Goal: Task Accomplishment & Management: Manage account settings

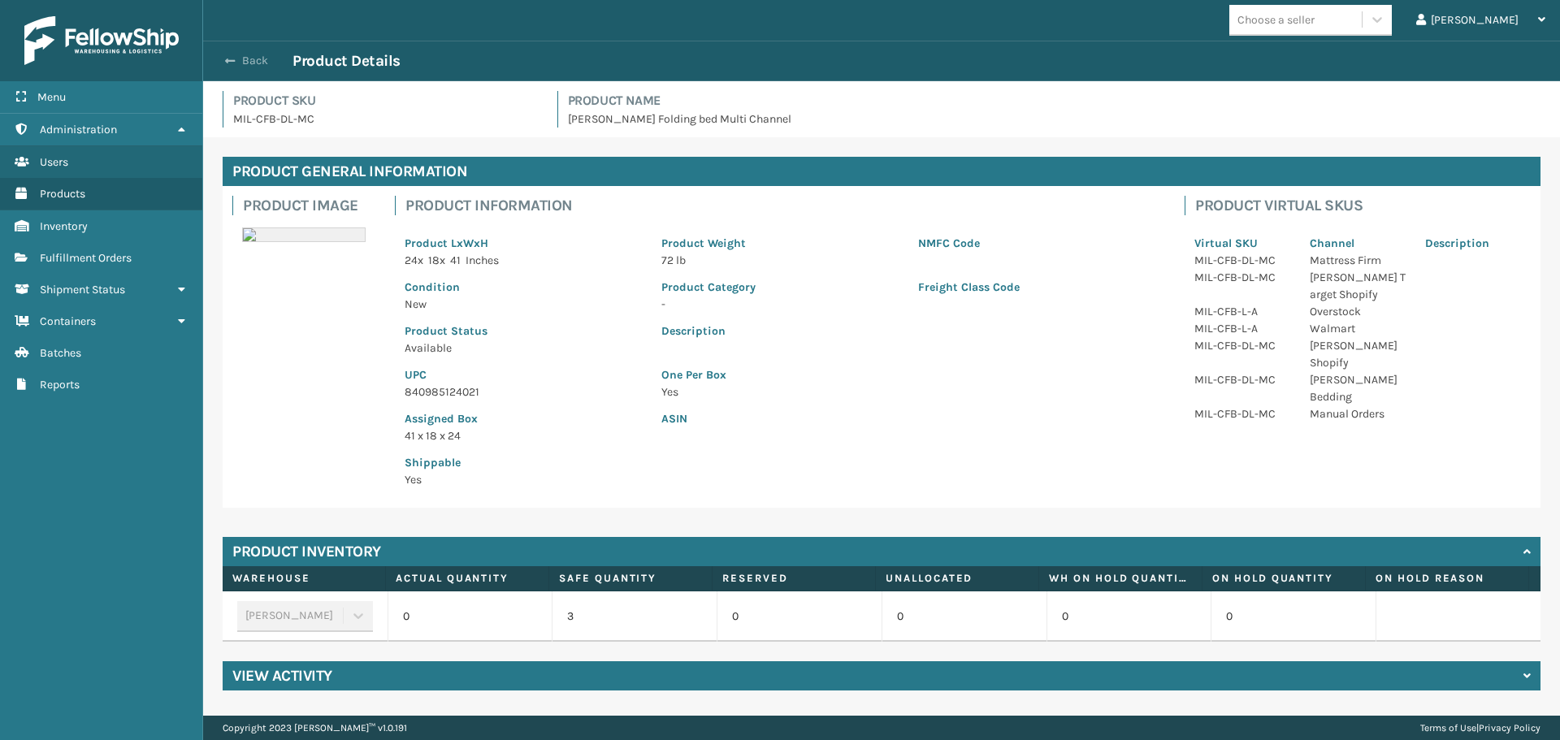
click at [252, 57] on button "Back" at bounding box center [255, 61] width 75 height 15
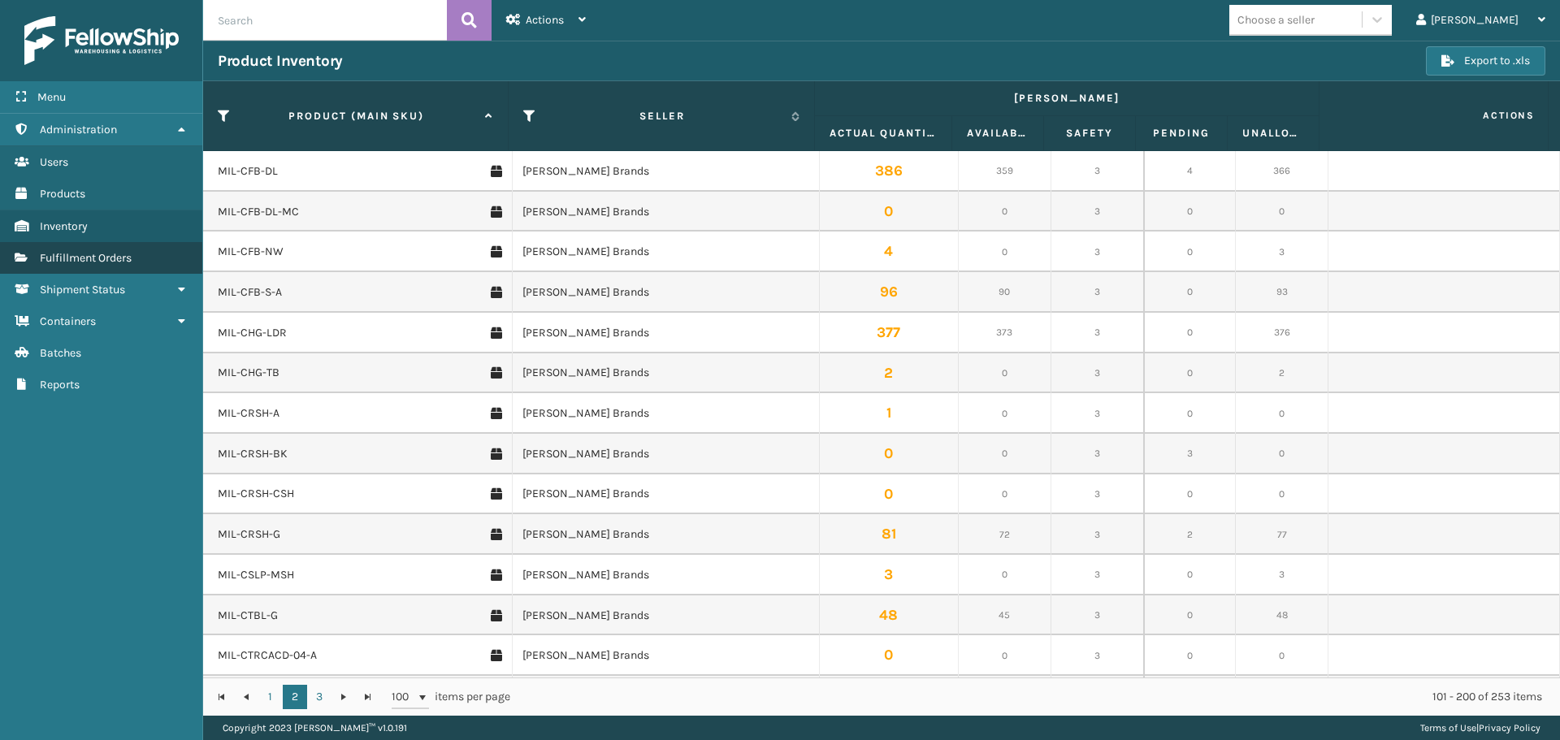
click at [136, 253] on link "Fulfillment Orders" at bounding box center [101, 258] width 202 height 32
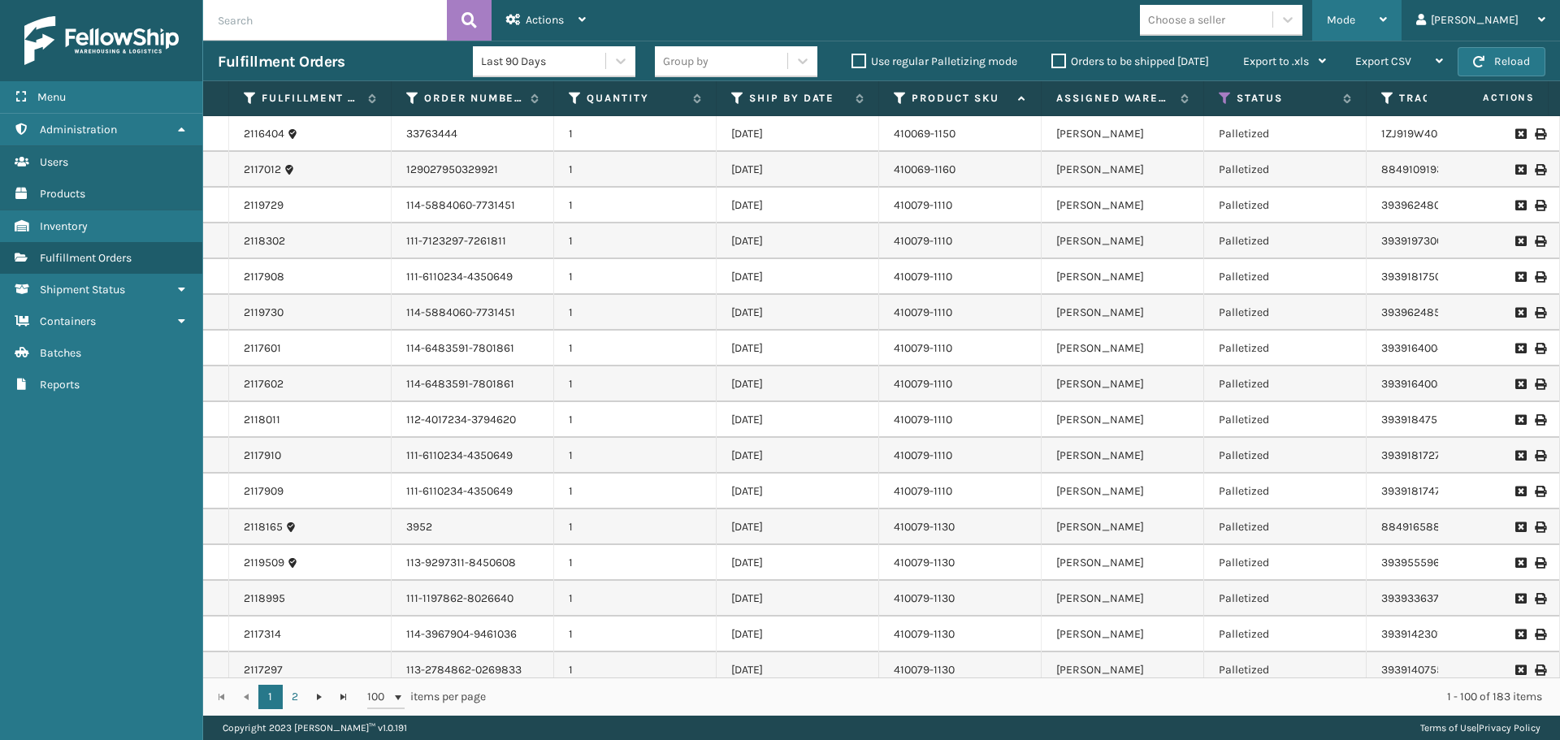
click at [1355, 23] on span "Mode" at bounding box center [1341, 20] width 28 height 14
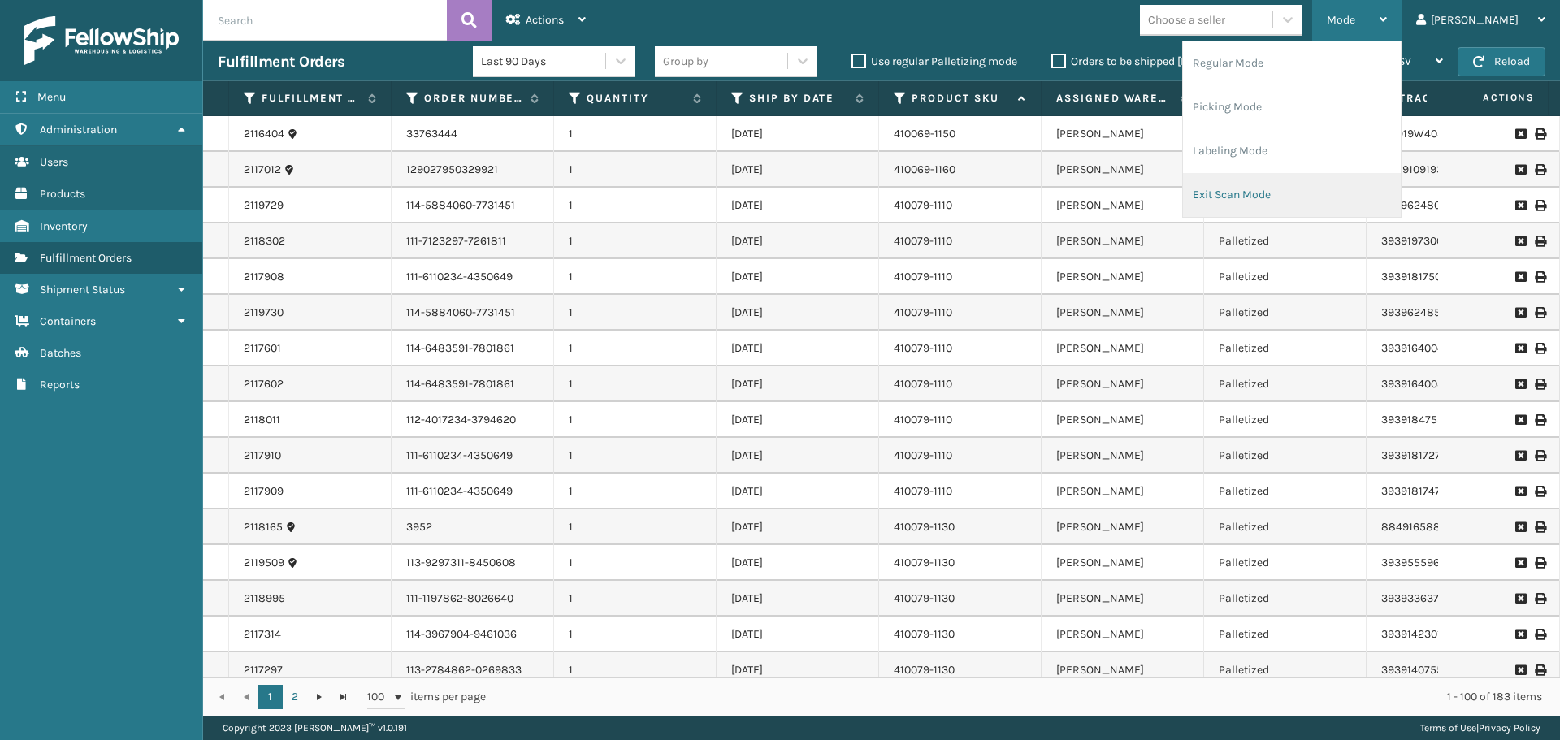
click at [1326, 199] on li "Exit Scan Mode" at bounding box center [1292, 195] width 218 height 44
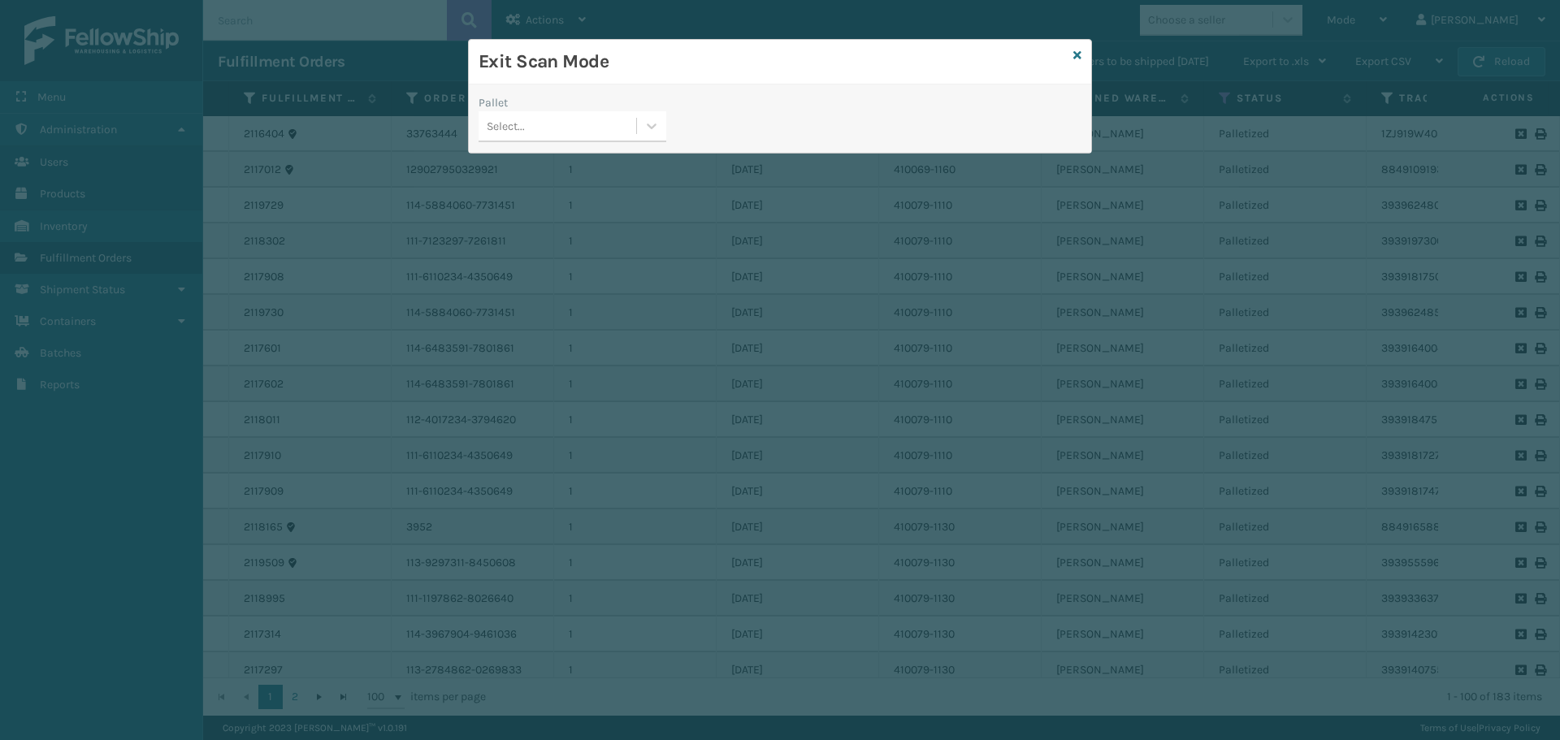
click at [613, 126] on div "Select..." at bounding box center [558, 126] width 158 height 27
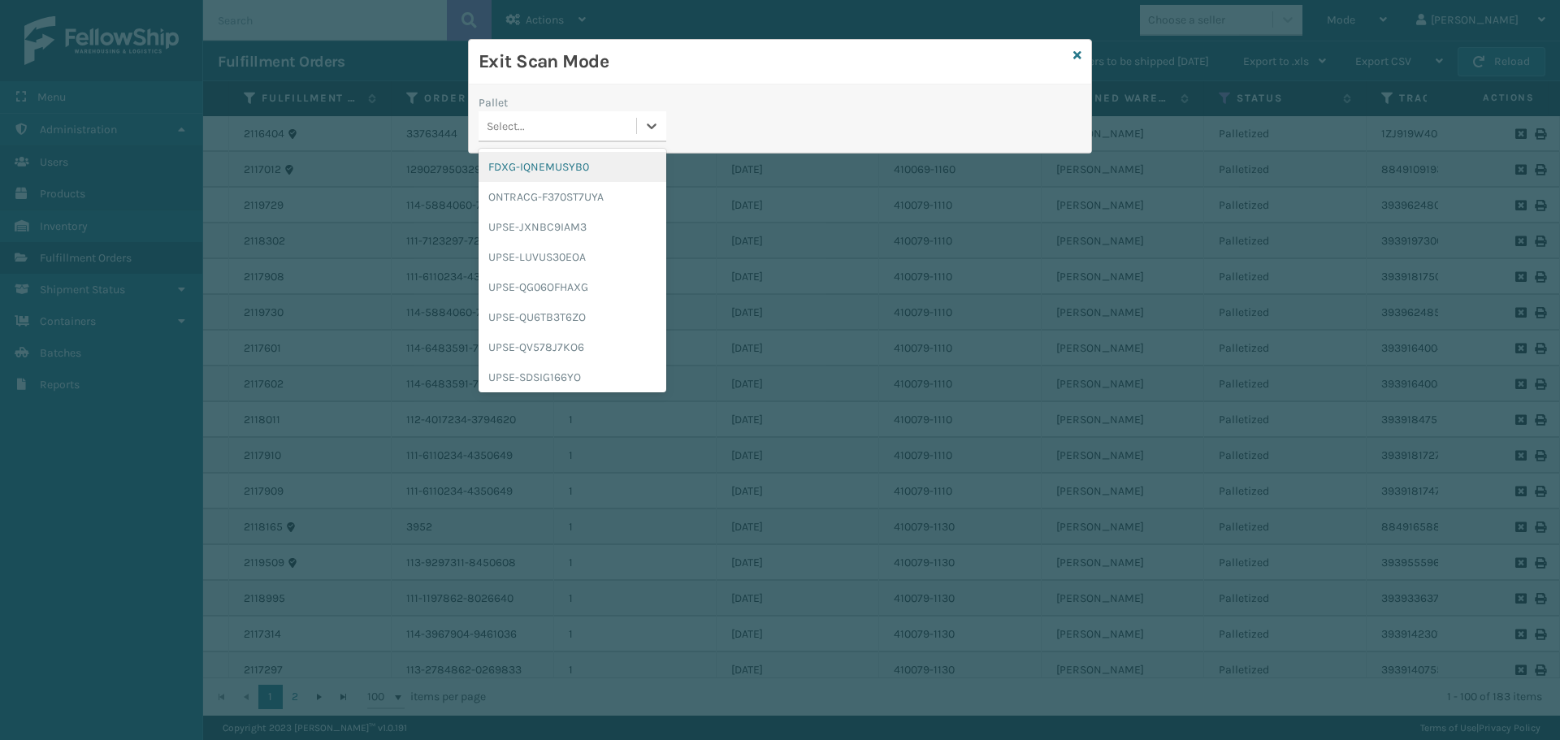
click at [556, 168] on div "FDXG-IQNEMUSYB0" at bounding box center [573, 167] width 188 height 30
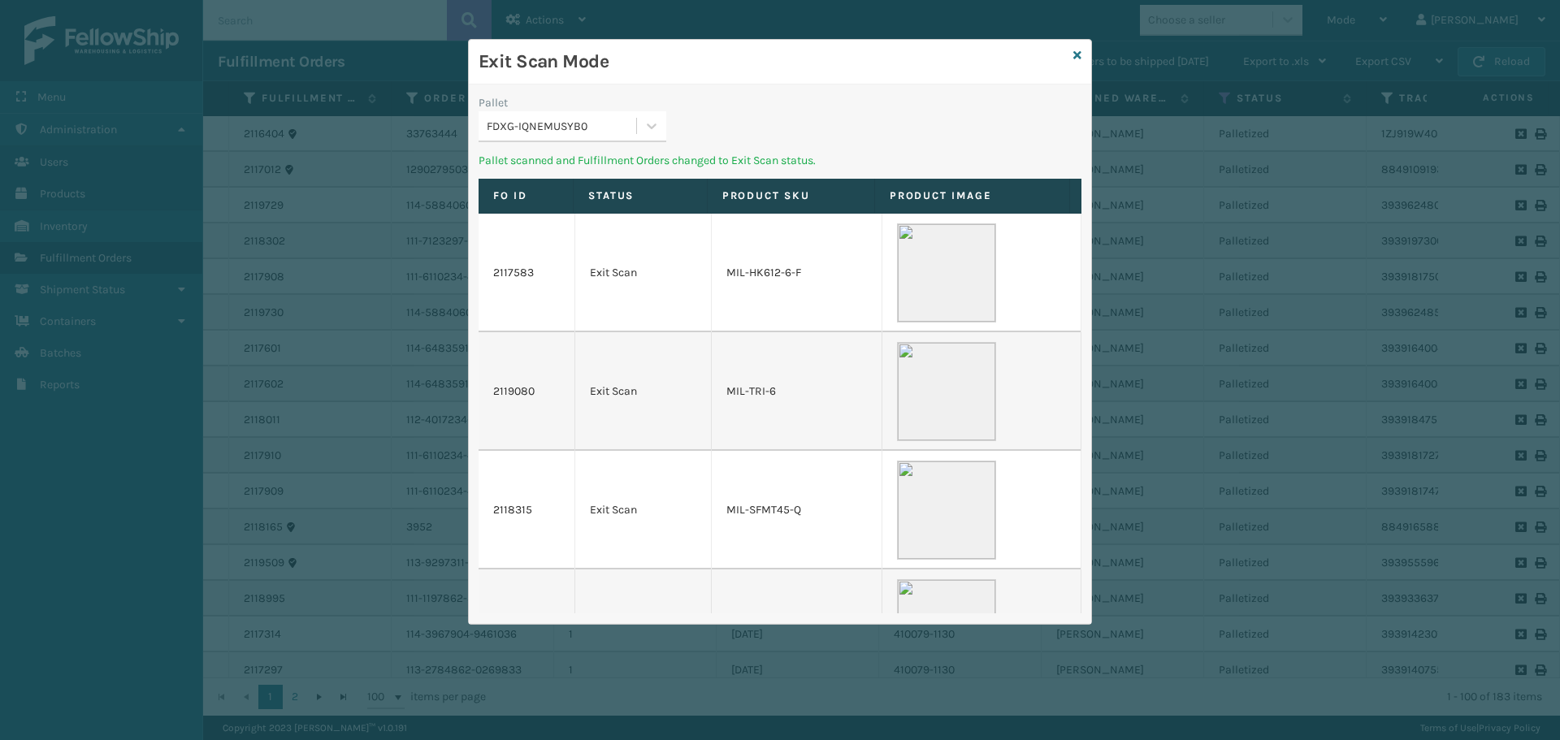
click at [621, 115] on div "FDXG-IQNEMUSYB0" at bounding box center [558, 126] width 158 height 27
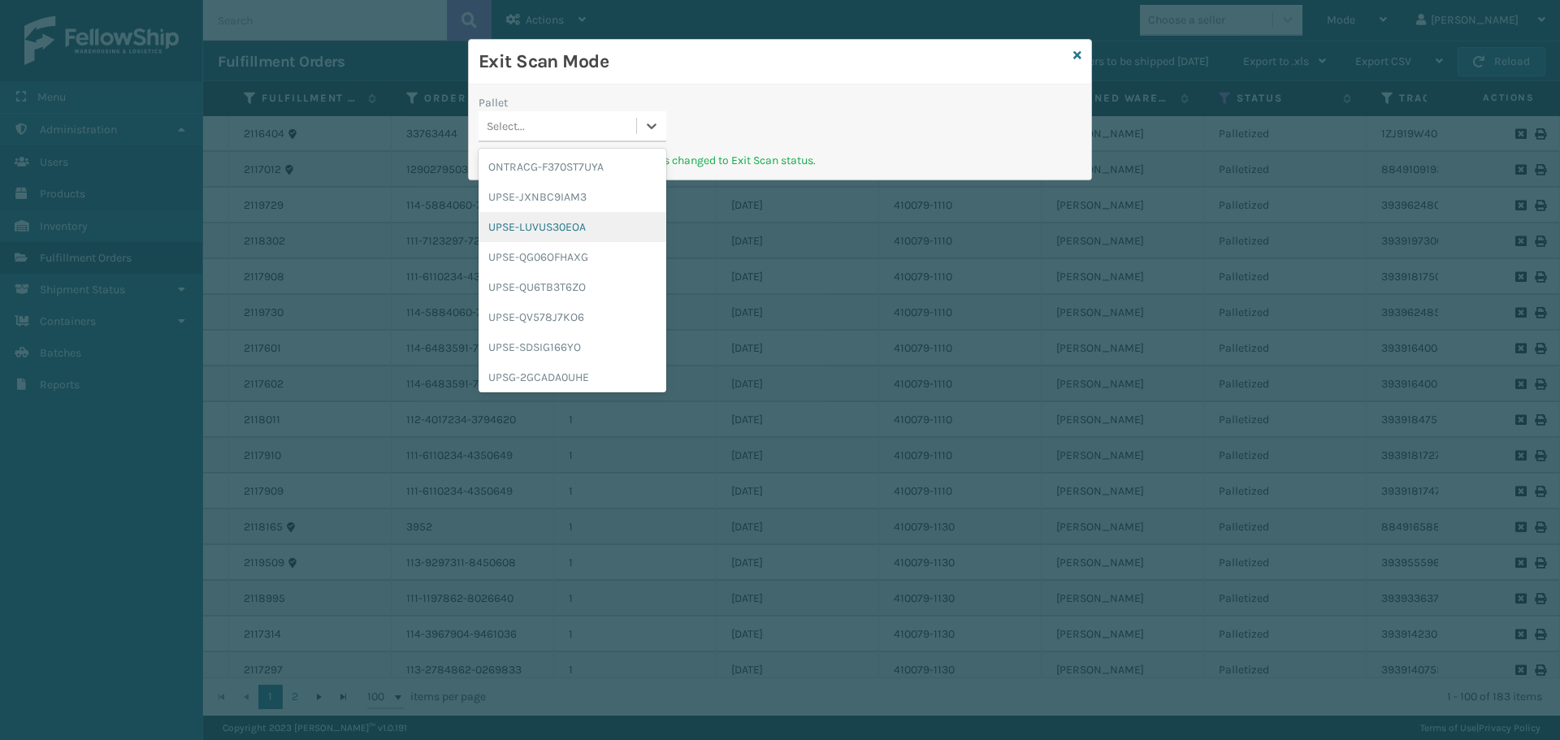
scroll to position [33, 0]
click at [571, 349] on div "UPSG-2GCADA0UHE" at bounding box center [573, 344] width 188 height 30
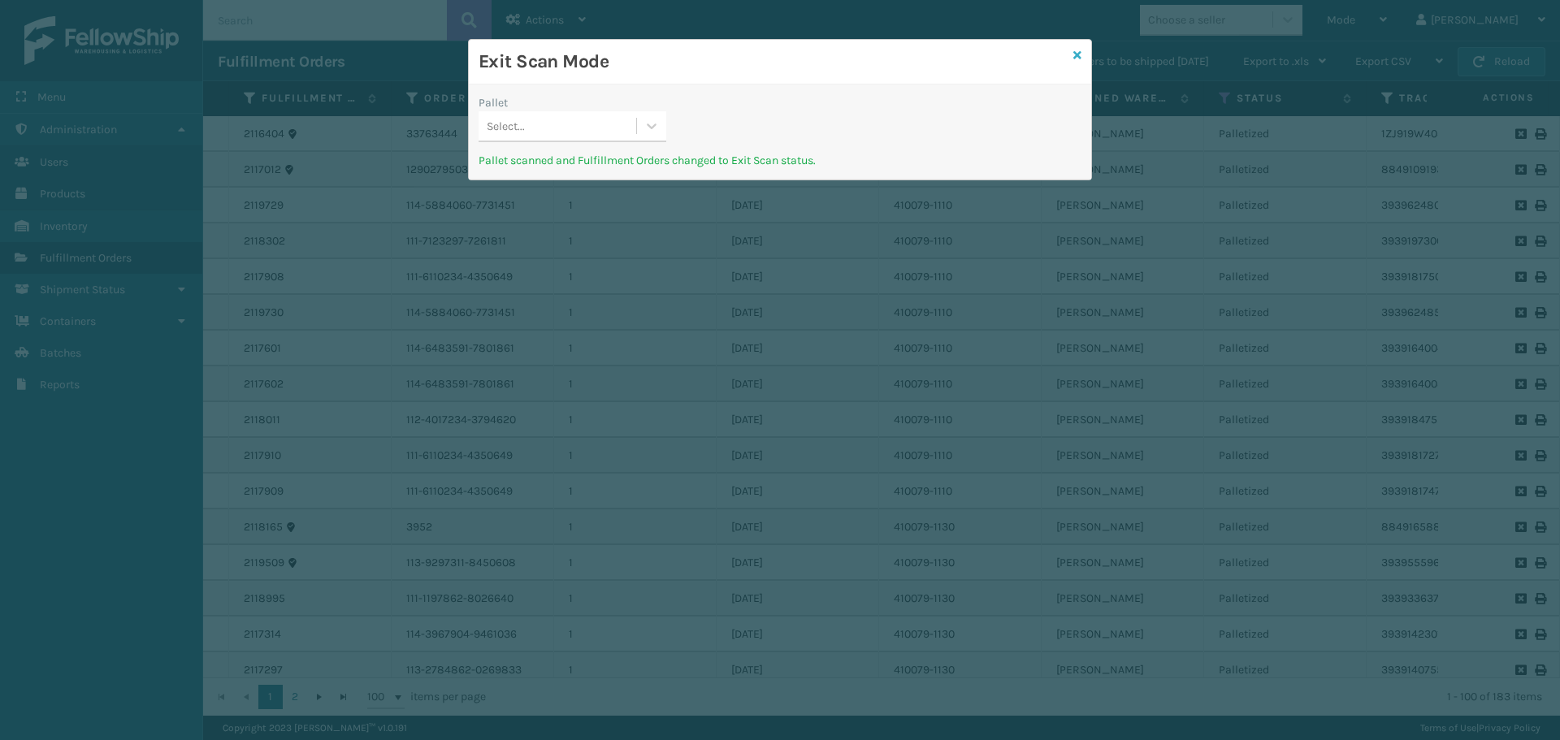
click at [1076, 55] on icon at bounding box center [1077, 55] width 8 height 11
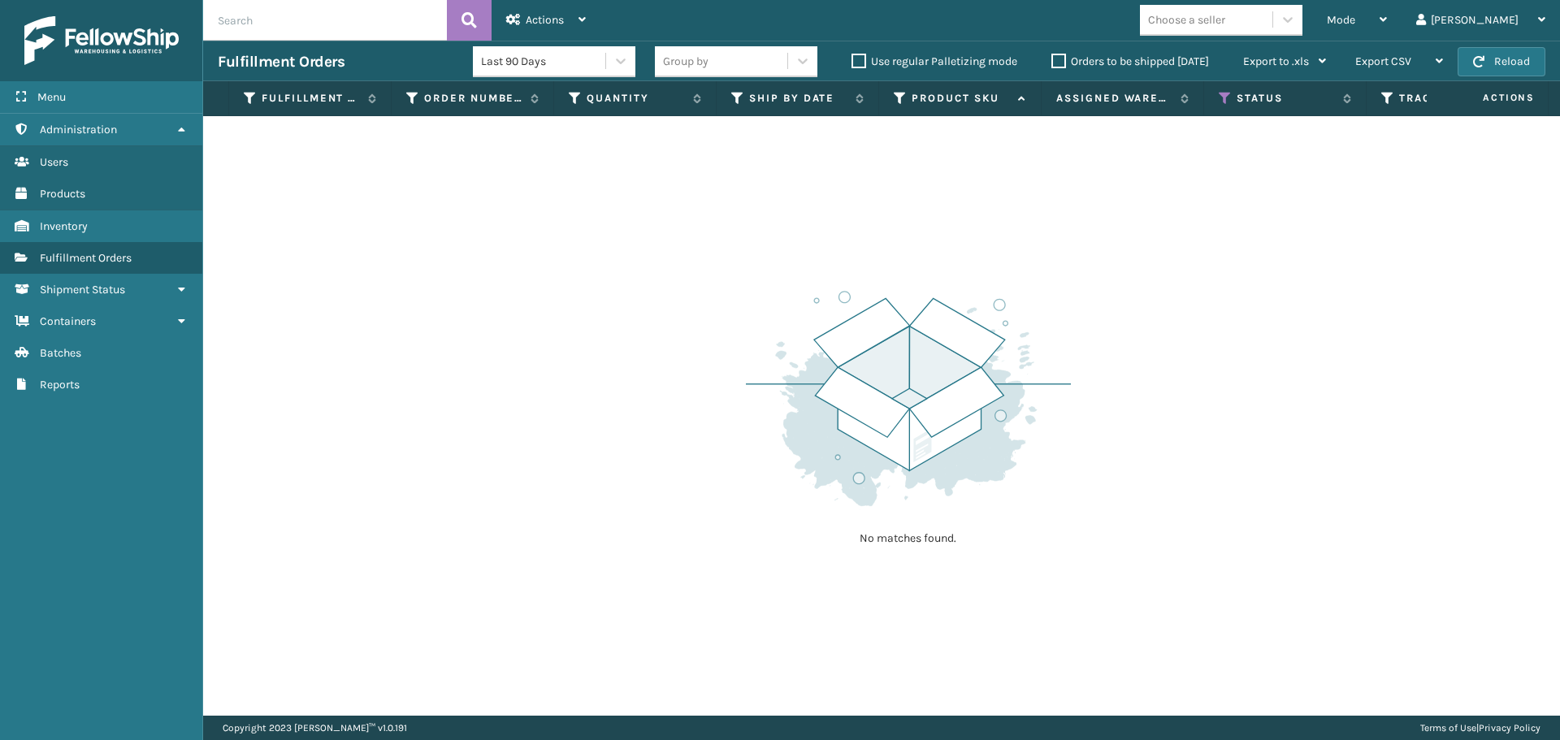
click at [1059, 66] on label "Orders to be shipped [DATE]" at bounding box center [1130, 61] width 158 height 14
click at [1052, 63] on input "Orders to be shipped [DATE]" at bounding box center [1051, 57] width 1 height 11
